Goal: Use online tool/utility: Utilize a website feature to perform a specific function

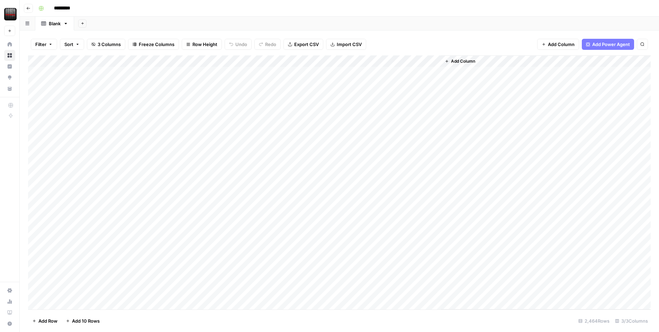
click at [586, 40] on button "Add Power Agent" at bounding box center [608, 44] width 52 height 11
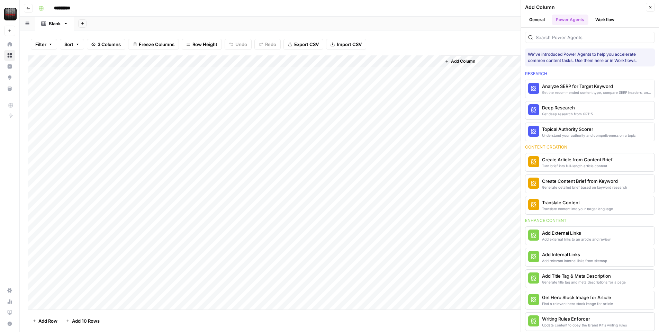
click at [559, 88] on div "Analyze SERP for Target Keyword" at bounding box center [597, 86] width 110 height 7
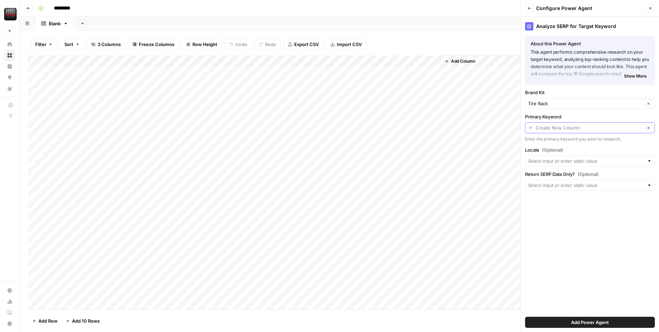
click at [555, 125] on input "Primary Keyword" at bounding box center [589, 127] width 106 height 7
click at [550, 163] on span "URL" at bounding box center [588, 165] width 115 height 7
type input "URL"
click at [550, 160] on input "Locale (Optional)" at bounding box center [586, 160] width 116 height 7
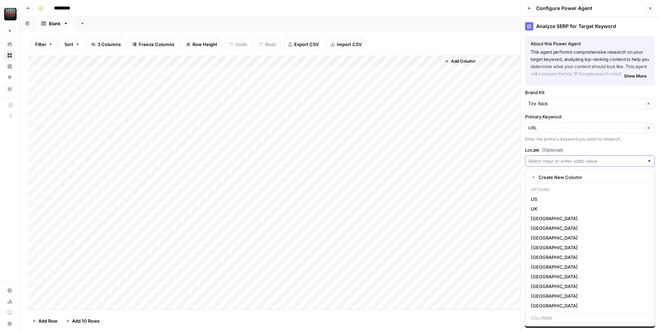
click at [550, 162] on input "Locale (Optional)" at bounding box center [586, 160] width 116 height 7
click at [550, 163] on input "Locale (Optional)" at bounding box center [586, 160] width 116 height 7
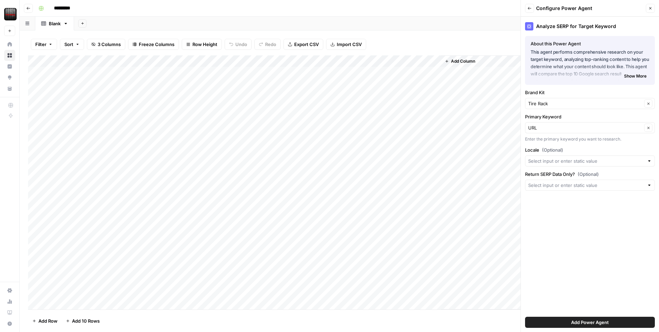
click at [566, 145] on div "Analyze SERP for Target Keyword About this Power Agent This agent performs comp…" at bounding box center [590, 174] width 138 height 315
click at [544, 184] on input "Return SERP Data Only? (Optional)" at bounding box center [586, 185] width 116 height 7
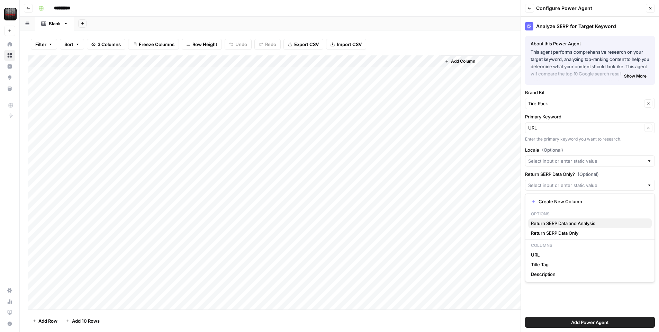
click at [574, 223] on span "Return SERP Data and Analysis" at bounding box center [588, 223] width 115 height 7
type input "Return SERP Data and Analysis"
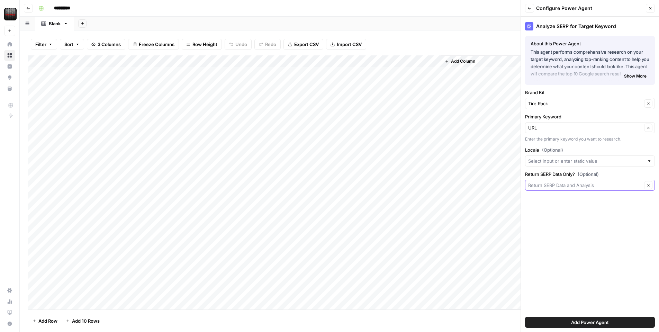
click at [566, 186] on input "Return SERP Data Only? (Optional)" at bounding box center [585, 185] width 114 height 7
type input "Return SERP Data and Analysis"
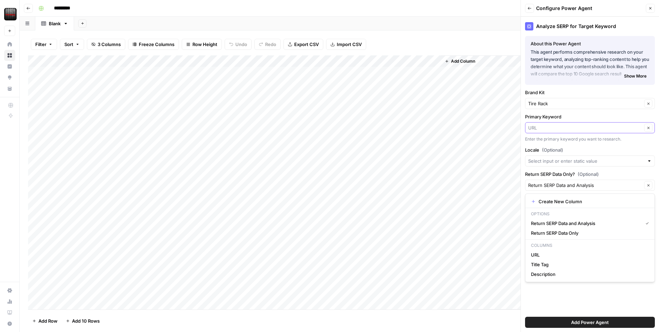
click at [551, 131] on input "Primary Keyword" at bounding box center [585, 127] width 114 height 7
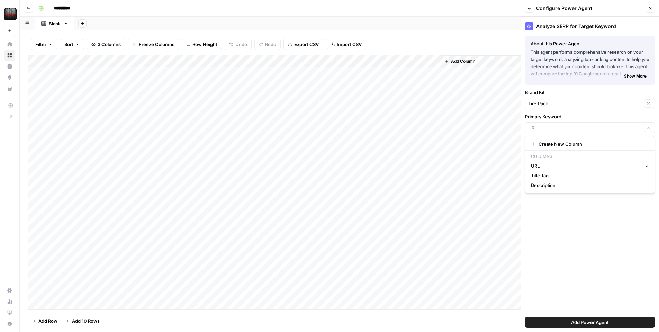
click at [550, 130] on div "Clear" at bounding box center [590, 127] width 130 height 11
type input "URL"
click at [555, 268] on div "Analyze SERP for Target Keyword About this Power Agent This agent performs comp…" at bounding box center [590, 174] width 138 height 315
click at [555, 318] on button "Add Power Agent" at bounding box center [590, 322] width 130 height 11
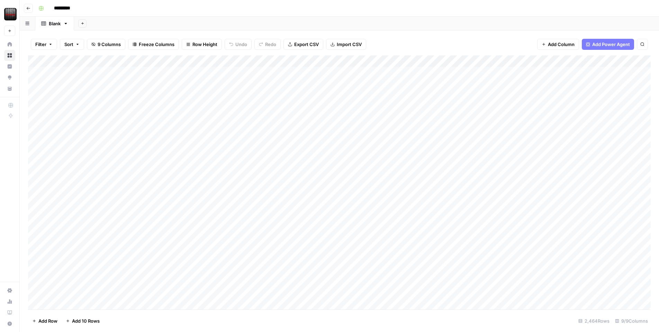
click at [532, 62] on div "Add Column" at bounding box center [339, 182] width 623 height 254
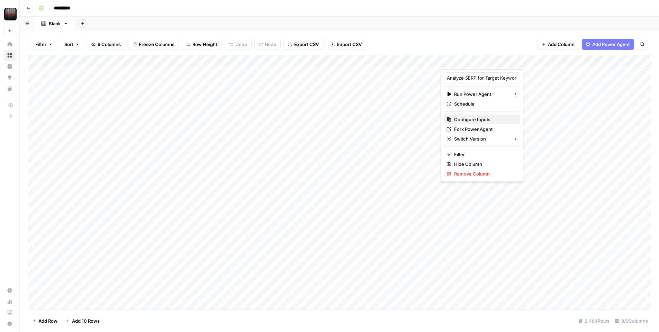
click at [463, 117] on span "Configure Inputs" at bounding box center [484, 119] width 61 height 7
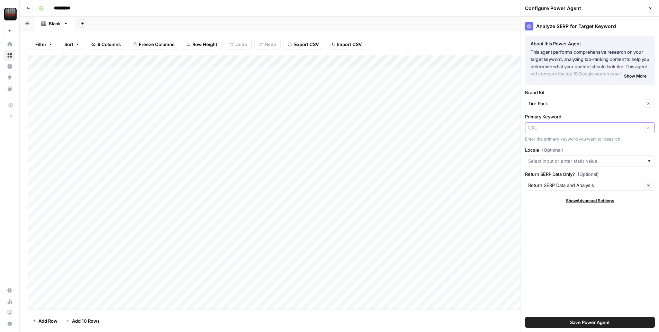
click at [543, 130] on input "Primary Keyword" at bounding box center [585, 127] width 114 height 7
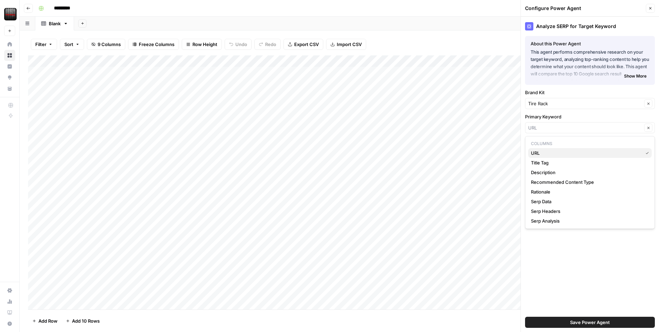
click at [535, 155] on button "URL" at bounding box center [590, 153] width 124 height 10
type input "URL"
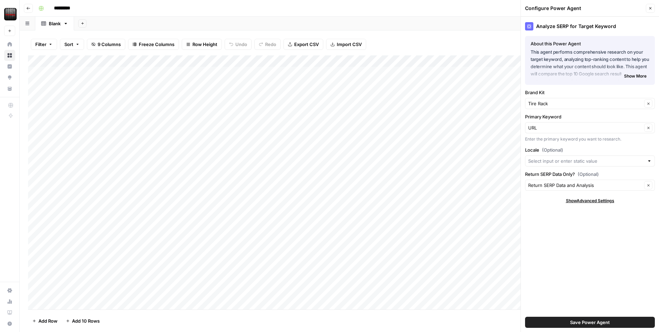
drag, startPoint x: 578, startPoint y: 320, endPoint x: 566, endPoint y: 309, distance: 15.2
click at [576, 319] on span "Save Power Agent" at bounding box center [590, 322] width 40 height 7
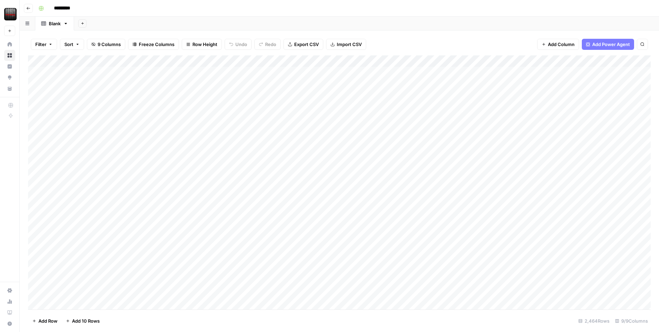
click at [531, 62] on div "Add Column" at bounding box center [339, 182] width 623 height 254
click at [456, 126] on span "Fork Power Agent" at bounding box center [484, 129] width 61 height 7
click at [289, 75] on div "Add Column" at bounding box center [339, 182] width 623 height 254
click at [300, 74] on div "Add Column" at bounding box center [339, 182] width 623 height 254
drag, startPoint x: 303, startPoint y: 73, endPoint x: 230, endPoint y: 72, distance: 73.7
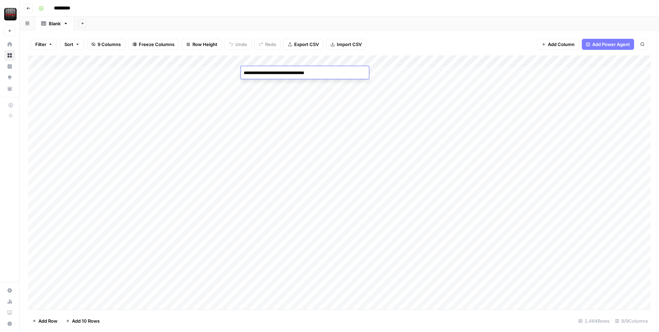
click at [230, 72] on body "**********" at bounding box center [329, 166] width 659 height 332
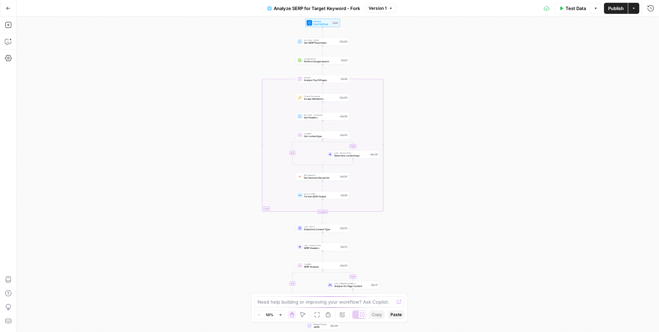
click at [577, 8] on span "Test Data" at bounding box center [575, 8] width 20 height 7
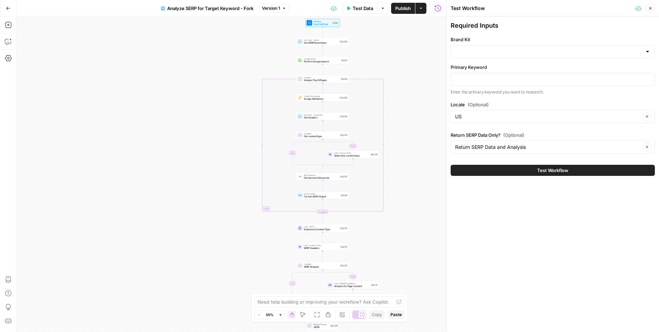
click at [497, 57] on div at bounding box center [553, 51] width 204 height 13
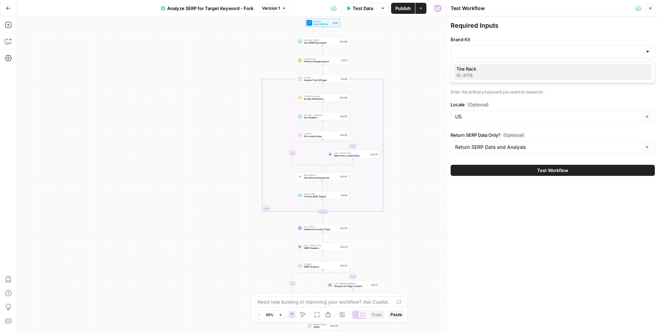
click at [479, 71] on span "Tire Rack" at bounding box center [551, 68] width 190 height 7
type input "Tire Rack"
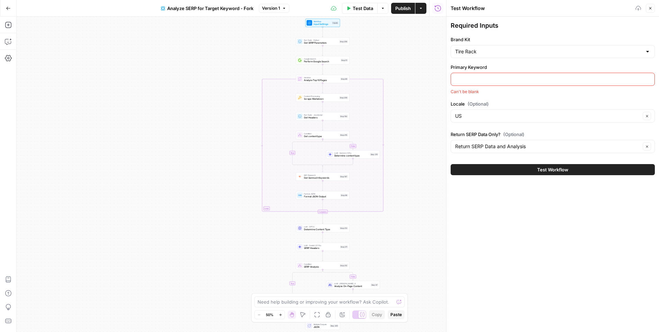
click at [474, 77] on input "Primary Keyword" at bounding box center [552, 79] width 195 height 7
click at [463, 82] on input "Primary Keyword" at bounding box center [552, 79] width 195 height 7
paste input "ALMAX [GEOGRAPHIC_DATA] AM-801 Bronze"
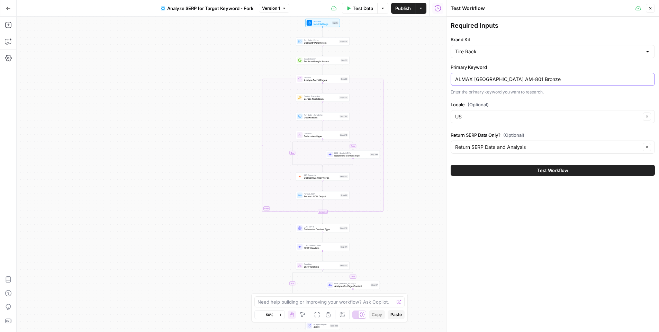
type input "ALMAX [GEOGRAPHIC_DATA] AM-801 Bronze"
click at [491, 169] on button "Test Workflow" at bounding box center [553, 170] width 204 height 11
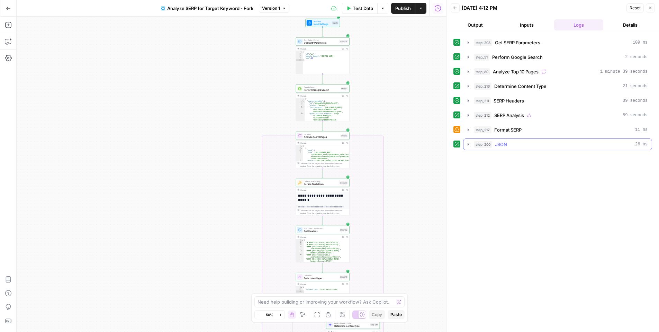
click at [470, 144] on icon "button" at bounding box center [468, 145] width 6 height 6
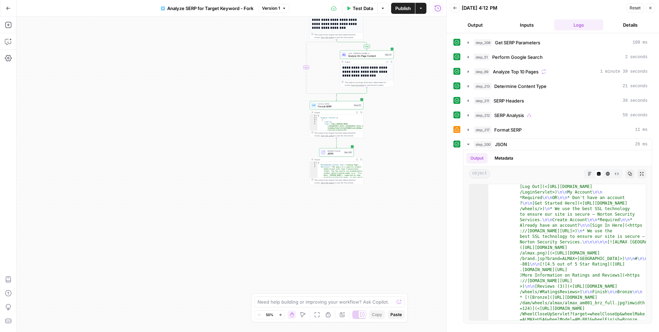
scroll to position [447, 0]
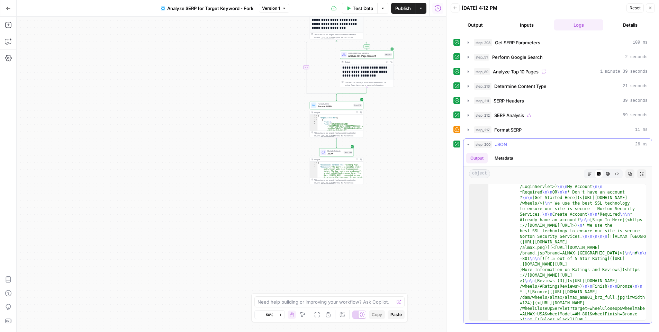
click at [589, 172] on icon "button" at bounding box center [590, 174] width 4 height 4
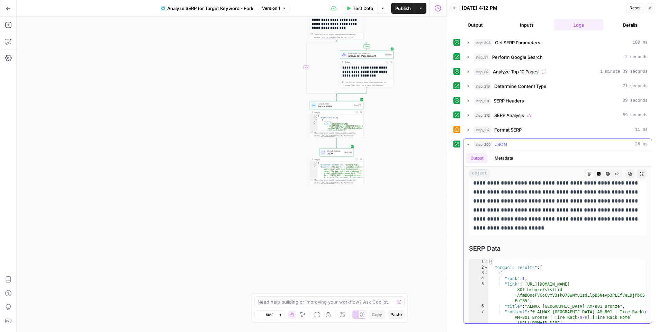
scroll to position [78, 0]
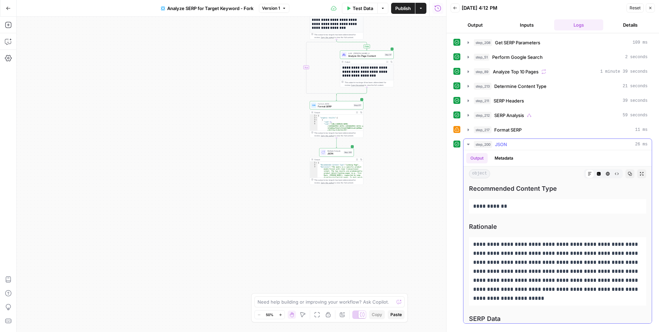
scroll to position [78, 0]
